Goal: Information Seeking & Learning: Learn about a topic

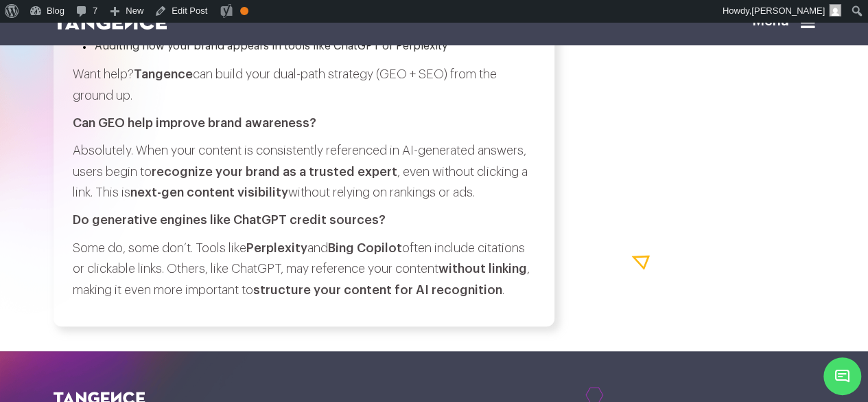
scroll to position [8213, 0]
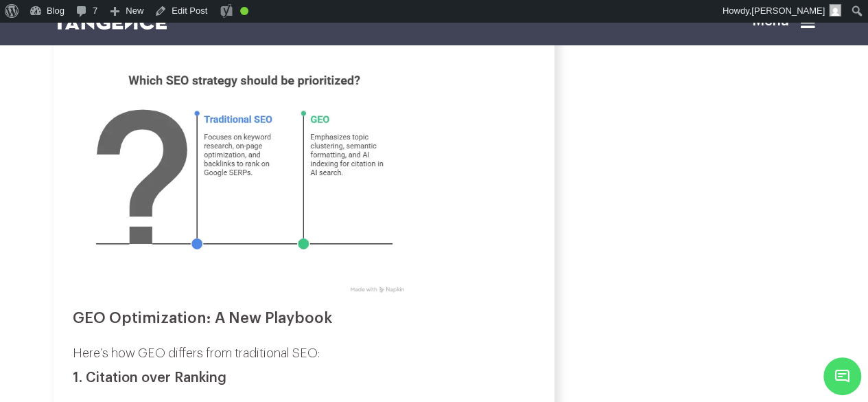
scroll to position [2661, 0]
click at [453, 235] on p at bounding box center [304, 174] width 463 height 255
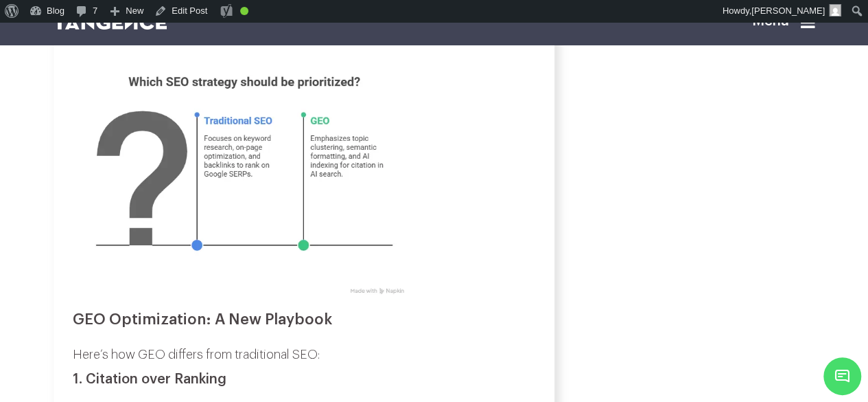
scroll to position [2660, 0]
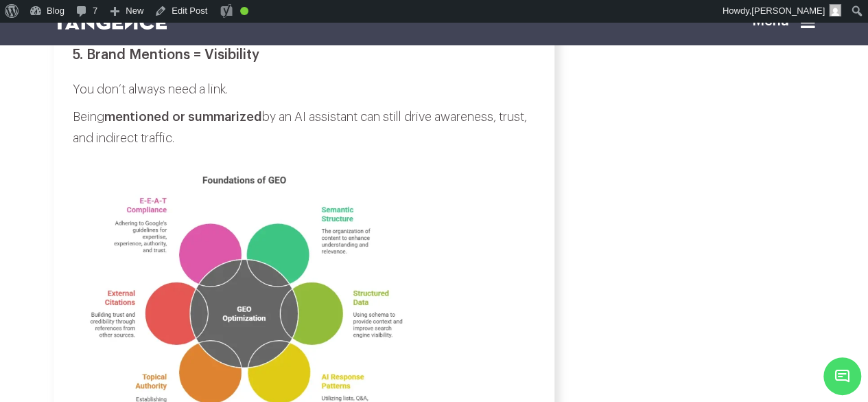
scroll to position [3422, 0]
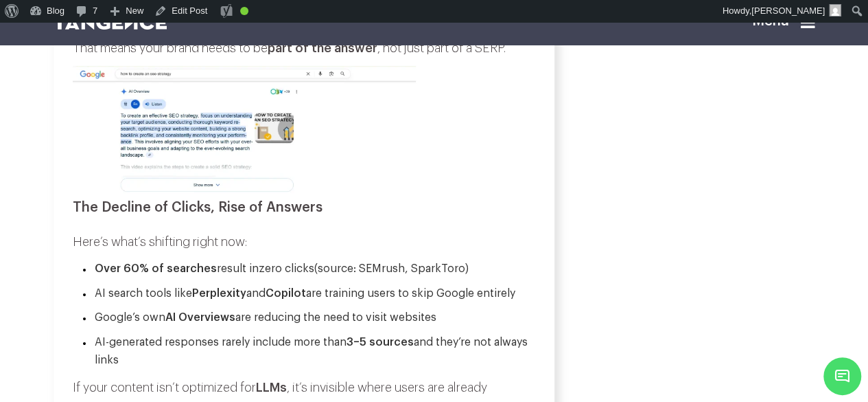
scroll to position [5135, 0]
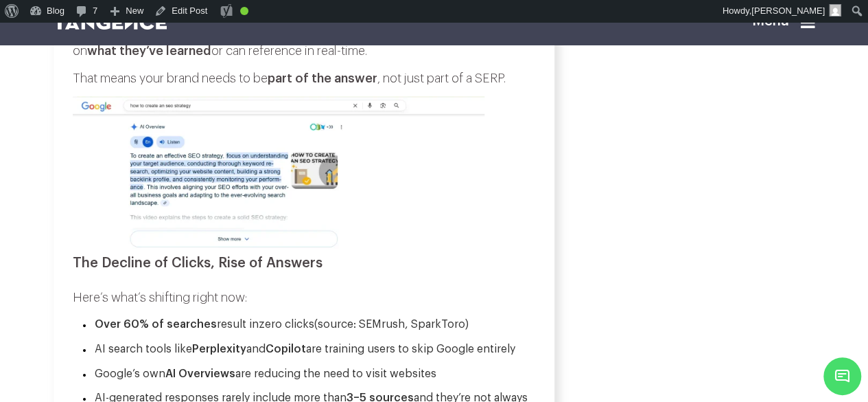
scroll to position [5090, 0]
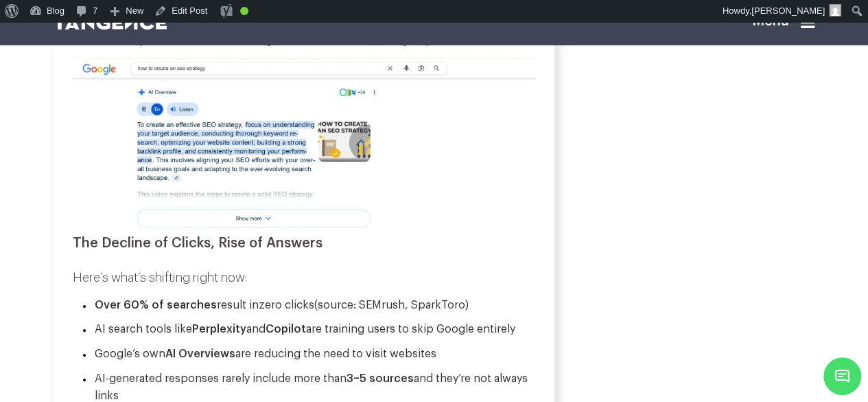
scroll to position [5164, 0]
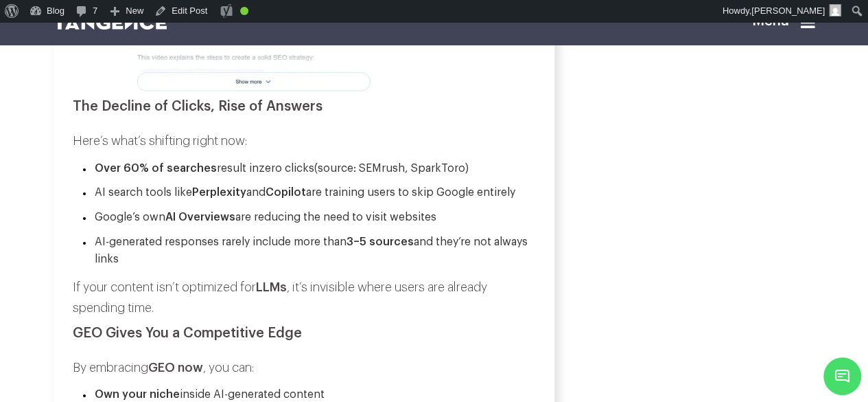
scroll to position [5275, 0]
